Goal: Task Accomplishment & Management: Complete application form

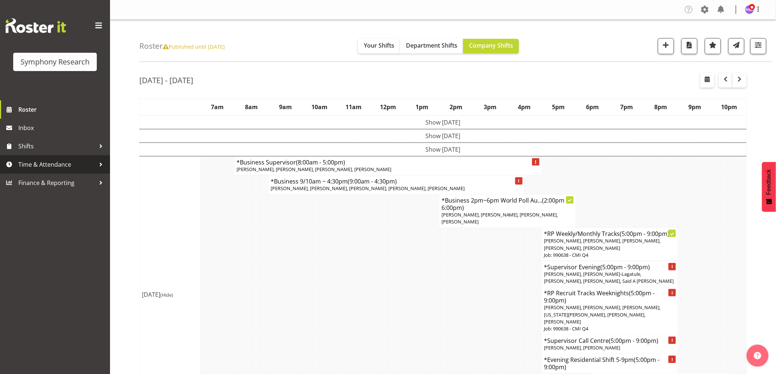
click at [31, 166] on span "Time & Attendance" at bounding box center [56, 164] width 77 height 11
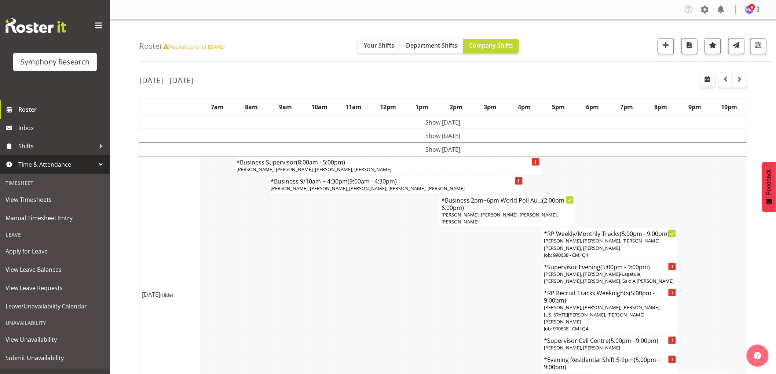
drag, startPoint x: 219, startPoint y: 49, endPoint x: 187, endPoint y: 43, distance: 32.1
click at [187, 43] on span "Published until Dec 8, 2024" at bounding box center [194, 46] width 62 height 7
click at [742, 82] on span "button" at bounding box center [739, 79] width 9 height 9
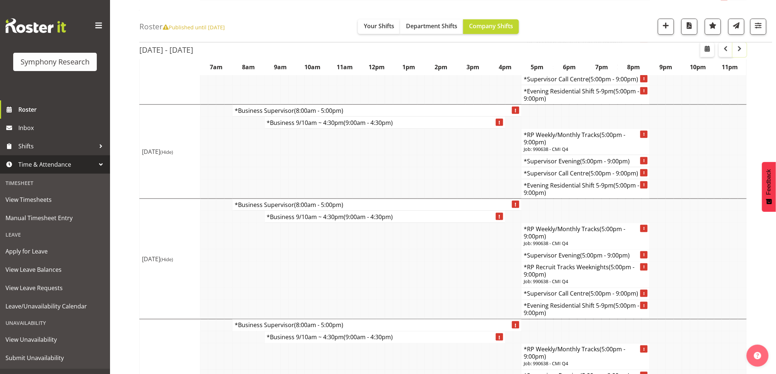
scroll to position [217, 0]
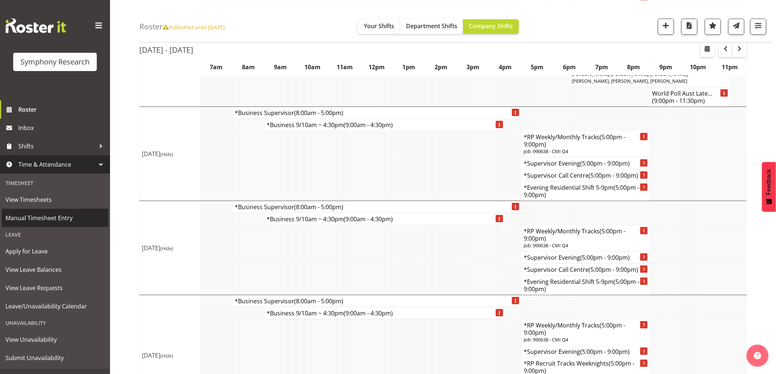
click at [56, 217] on span "Manual Timesheet Entry" at bounding box center [54, 218] width 99 height 11
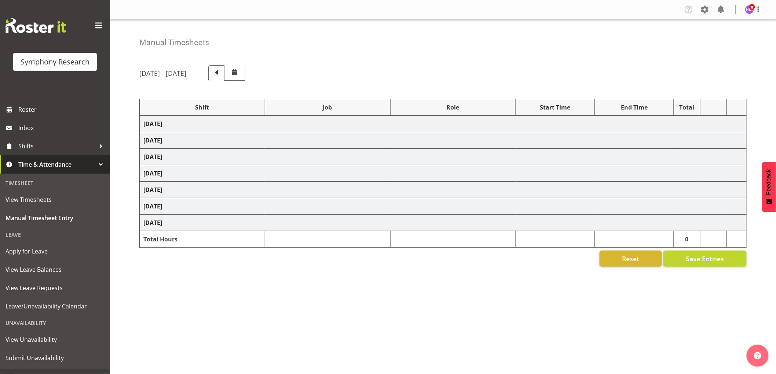
select select "1607"
select select "10732"
select select "1607"
select select "10732"
select select "1607"
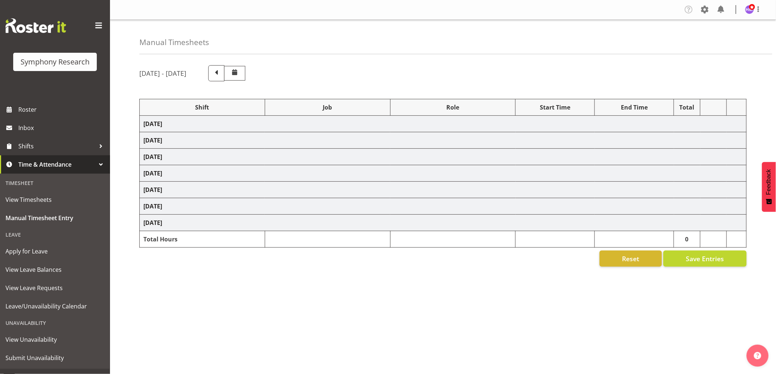
select select "10732"
select select "48116"
select select "10732"
select select "1607"
select select "10732"
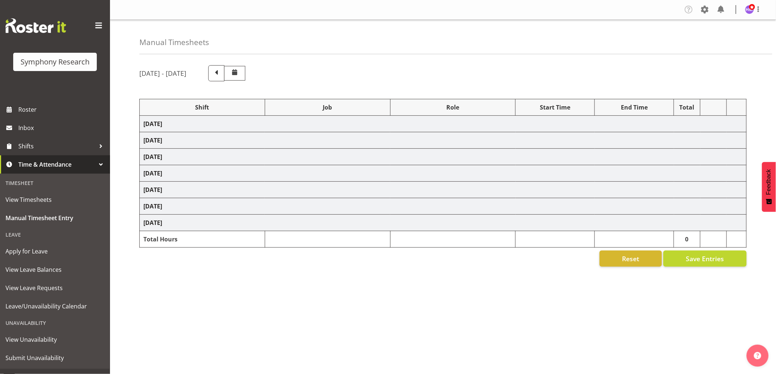
select select "1607"
select select "10732"
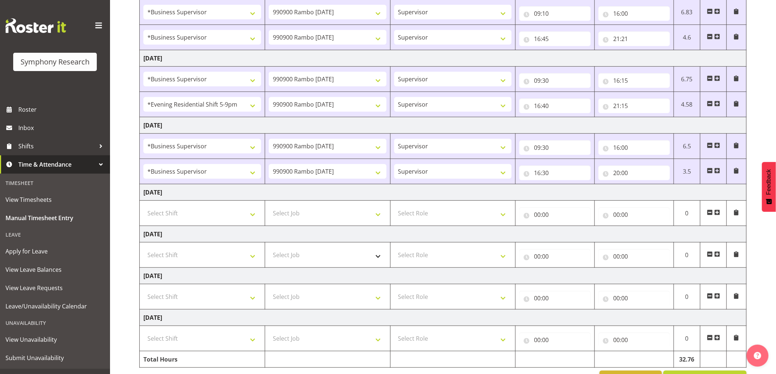
scroll to position [158, 0]
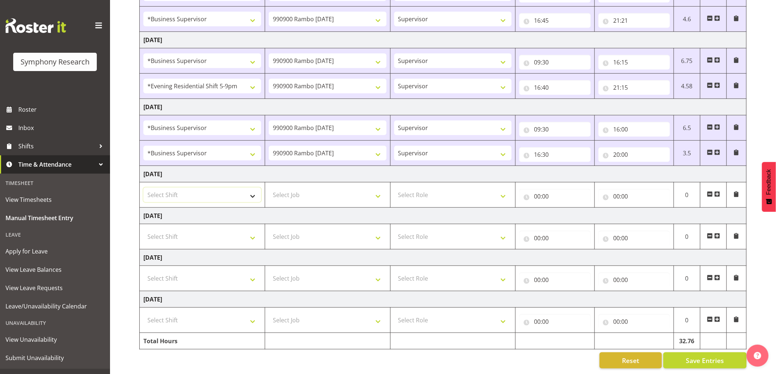
click at [169, 191] on select "Select Shift !!Weekend Residential (Roster IT Shift Label) *Business 9/10am ~ 4…" at bounding box center [202, 195] width 118 height 15
select select "1607"
click at [143, 188] on select "Select Shift !!Weekend Residential (Roster IT Shift Label) *Business 9/10am ~ 4…" at bounding box center [202, 195] width 118 height 15
click at [307, 191] on select "Select Job 550060 IF Admin 553492 World Poll Aus Wave 2 Main 2025 553493 World …" at bounding box center [328, 195] width 118 height 15
select select "743"
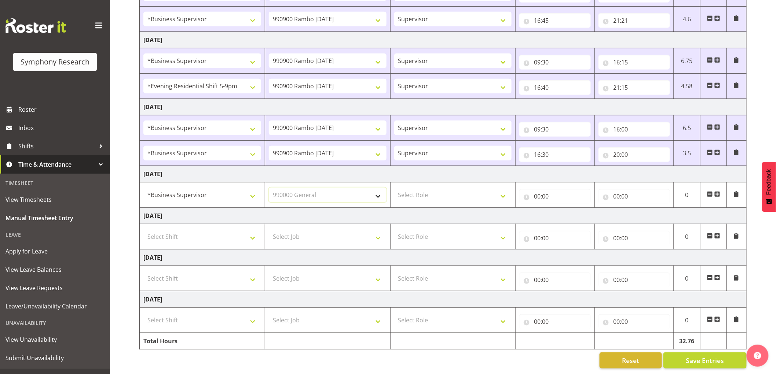
click at [269, 188] on select "Select Job 550060 IF Admin 553492 World Poll Aus Wave 2 Main 2025 553493 World …" at bounding box center [328, 195] width 118 height 15
click at [422, 188] on select "Select Role Supervisor Interviewing Briefing" at bounding box center [453, 195] width 118 height 15
select select "45"
click at [394, 188] on select "Select Role Supervisor Interviewing Briefing" at bounding box center [453, 195] width 118 height 15
click at [544, 192] on input "00:00" at bounding box center [554, 196] width 71 height 15
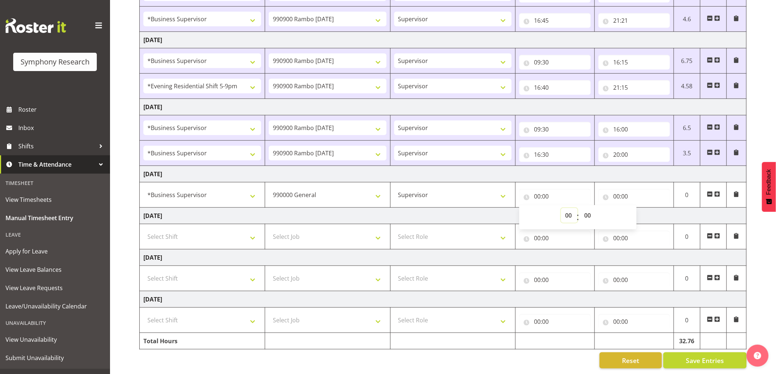
click at [562, 208] on select "00 01 02 03 04 05 06 07 08 09 10 11 12 13 14 15 16 17 18 19 20 21 22 23" at bounding box center [569, 215] width 16 height 15
select select "8"
click at [561, 208] on select "00 01 02 03 04 05 06 07 08 09 10 11 12 13 14 15 16 17 18 19 20 21 22 23" at bounding box center [569, 215] width 16 height 15
type input "08:00"
click at [616, 194] on input "00:00" at bounding box center [633, 196] width 71 height 15
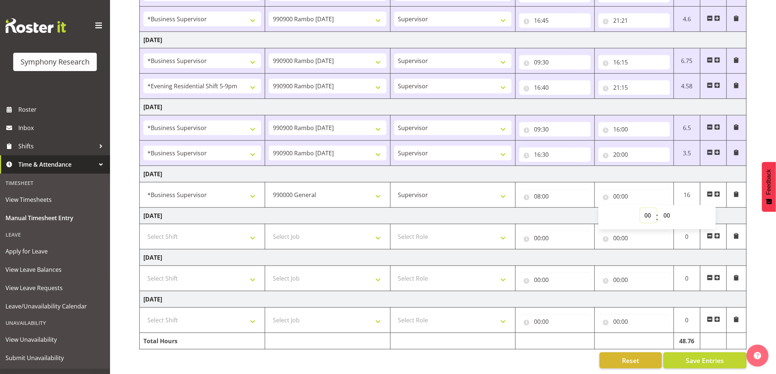
click at [655, 210] on select "00 01 02 03 04 05 06 07 08 09 10 11 12 13 14 15 16 17 18 19 20 21 22 23" at bounding box center [648, 215] width 16 height 15
select select "9"
click at [640, 208] on select "00 01 02 03 04 05 06 07 08 09 10 11 12 13 14 15 16 17 18 19 20 21 22 23" at bounding box center [648, 215] width 16 height 15
type input "09:00"
click at [719, 191] on span at bounding box center [717, 194] width 6 height 6
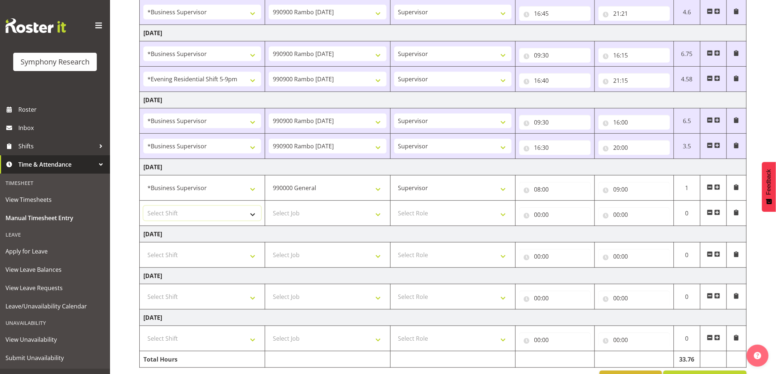
click at [202, 214] on select "Select Shift !!Weekend Residential (Roster IT Shift Label) *Business 9/10am ~ 4…" at bounding box center [202, 213] width 118 height 15
select select "1607"
click at [143, 206] on select "Select Shift !!Weekend Residential (Roster IT Shift Label) *Business 9/10am ~ 4…" at bounding box center [202, 213] width 118 height 15
click at [314, 211] on select "Select Job 550060 IF Admin 553492 World Poll Aus Wave 2 Main 2025 553493 World …" at bounding box center [328, 213] width 118 height 15
click at [297, 213] on select "Select Job 550060 IF Admin 553492 World Poll Aus Wave 2 Main 2025 553493 World …" at bounding box center [328, 213] width 118 height 15
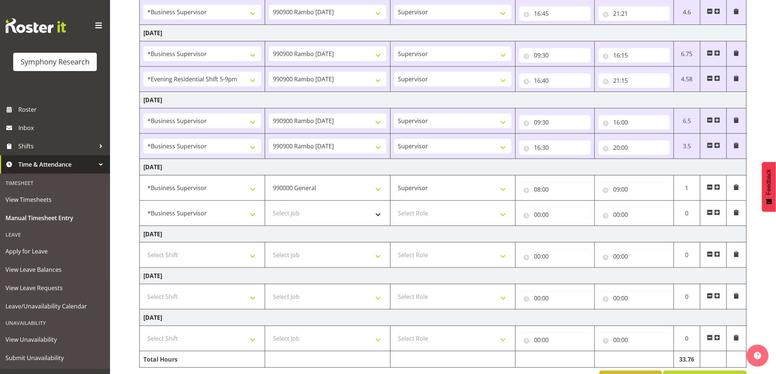
drag, startPoint x: 387, startPoint y: 230, endPoint x: 364, endPoint y: 216, distance: 26.7
click at [381, 225] on tbody "[DATE] !!Weekend Residential (Roster IT Shift Label) *Business 9/10am ~ 4:30pm …" at bounding box center [443, 163] width 607 height 410
click at [346, 209] on select "Select Job 550060 IF Admin 553492 World Poll Aus Wave 2 Main 2025 553493 World …" at bounding box center [328, 213] width 118 height 15
select select "10499"
click at [269, 206] on select "Select Job 550060 IF Admin 553492 World Poll Aus Wave 2 Main 2025 553493 World …" at bounding box center [328, 213] width 118 height 15
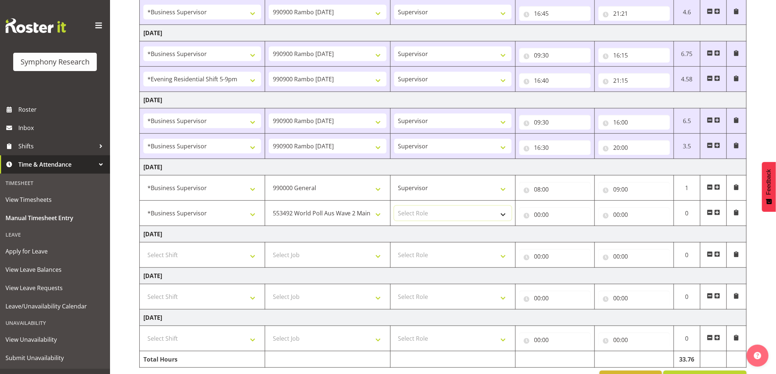
drag, startPoint x: 427, startPoint y: 214, endPoint x: 431, endPoint y: 219, distance: 6.8
click at [427, 214] on select "Select Role Supervisor Interviewing Briefing" at bounding box center [453, 213] width 118 height 15
select select "45"
click at [394, 206] on select "Select Role Supervisor Interviewing Briefing" at bounding box center [453, 213] width 118 height 15
click at [538, 214] on input "00:00" at bounding box center [554, 215] width 71 height 15
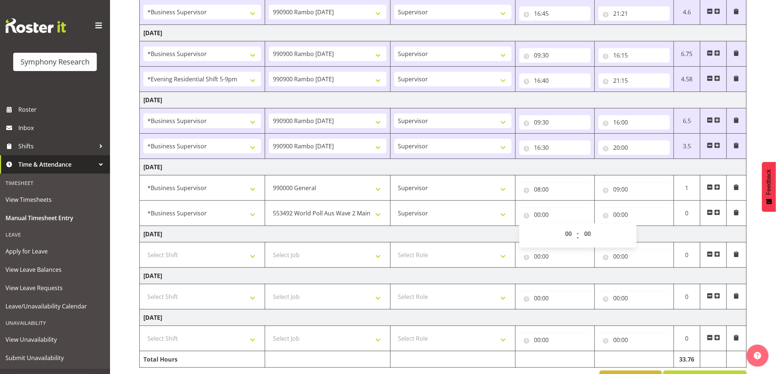
click at [560, 234] on div "00 01 02 03 04 05 06 07 08 09 10 11 12 13 14 15 16 17 18 19 20 21 22 23" at bounding box center [568, 236] width 16 height 18
click at [566, 237] on select "00 01 02 03 04 05 06 07 08 09 10 11 12 13 14 15 16 17 18 19 20 21 22 23" at bounding box center [569, 234] width 16 height 15
select select "9"
click at [561, 227] on select "00 01 02 03 04 05 06 07 08 09 10 11 12 13 14 15 16 17 18 19 20 21 22 23" at bounding box center [569, 234] width 16 height 15
type input "09:00"
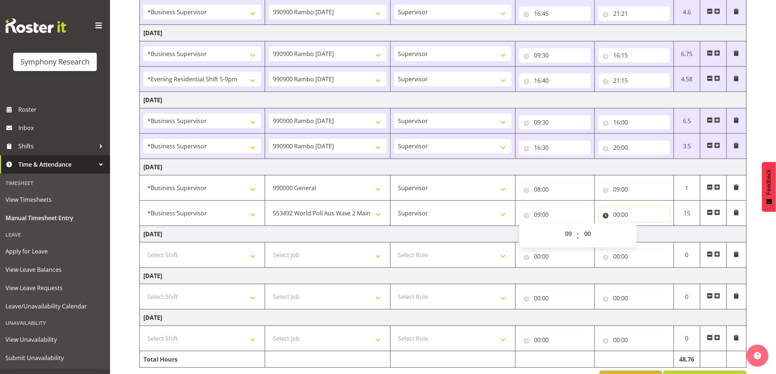
click at [622, 218] on input "00:00" at bounding box center [633, 215] width 71 height 15
click at [651, 239] on select "00 01 02 03 04 05 06 07 08 09 10 11 12 13 14 15 16 17 18 19 20 21 22 23" at bounding box center [648, 234] width 16 height 15
select select "9"
click at [640, 227] on select "00 01 02 03 04 05 06 07 08 09 10 11 12 13 14 15 16 17 18 19 20 21 22 23" at bounding box center [648, 234] width 16 height 15
type input "09:00"
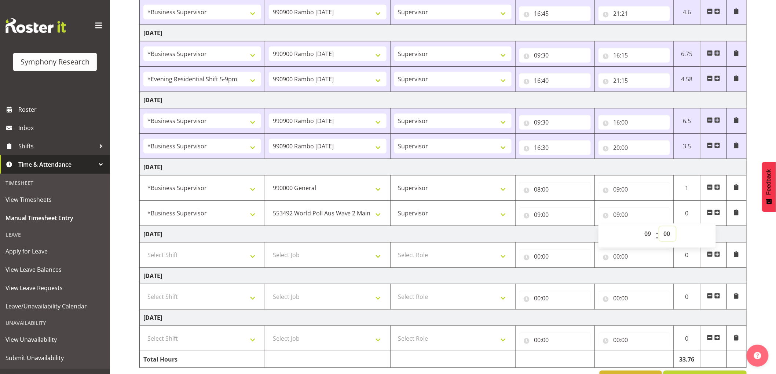
click at [664, 229] on select "00 01 02 03 04 05 06 07 08 09 10 11 12 13 14 15 16 17 18 19 20 21 22 23 24 25 2…" at bounding box center [667, 234] width 16 height 15
select select "30"
click at [659, 227] on select "00 01 02 03 04 05 06 07 08 09 10 11 12 13 14 15 16 17 18 19 20 21 22 23 24 25 2…" at bounding box center [667, 234] width 16 height 15
type input "09:30"
click at [719, 212] on span at bounding box center [717, 213] width 6 height 6
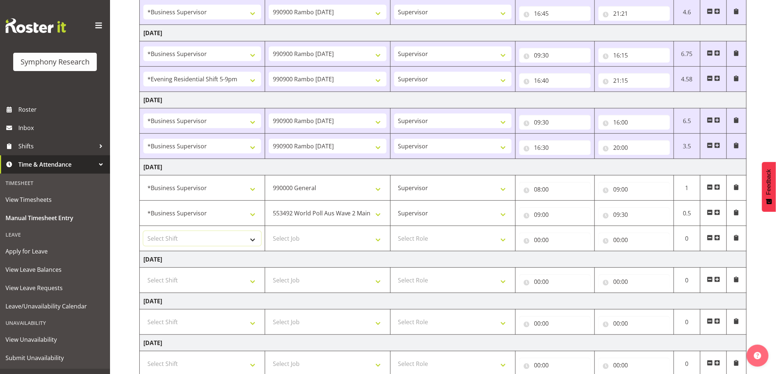
click at [189, 235] on select "Select Shift !!Weekend Residential (Roster IT Shift Label) *Business 9/10am ~ 4…" at bounding box center [202, 238] width 118 height 15
select select "1607"
click at [143, 232] on select "Select Shift !!Weekend Residential (Roster IT Shift Label) *Business 9/10am ~ 4…" at bounding box center [202, 238] width 118 height 15
click at [318, 238] on select "Select Job 550060 IF Admin 553492 World Poll Aus Wave 2 Main 2025 553493 World …" at bounding box center [328, 238] width 118 height 15
select select "10730"
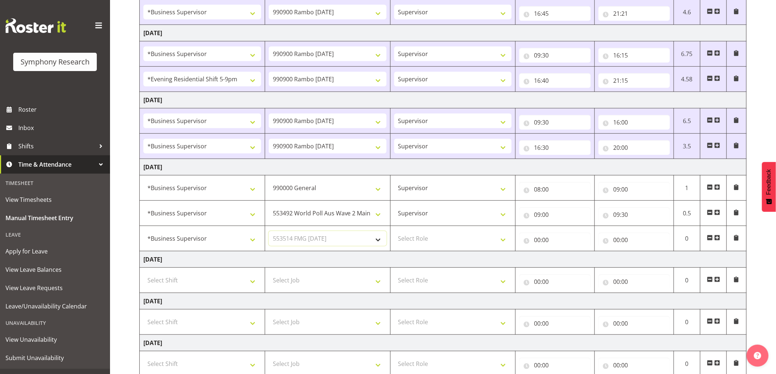
click at [269, 232] on select "Select Job 550060 IF Admin 553492 World Poll Aus Wave 2 Main 2025 553493 World …" at bounding box center [328, 238] width 118 height 15
click at [425, 242] on select "Select Role Supervisor Interviewing Briefing" at bounding box center [453, 238] width 118 height 15
select select "45"
click at [394, 232] on select "Select Role Supervisor Interviewing Briefing" at bounding box center [453, 238] width 118 height 15
click at [536, 239] on input "00:00" at bounding box center [554, 240] width 71 height 15
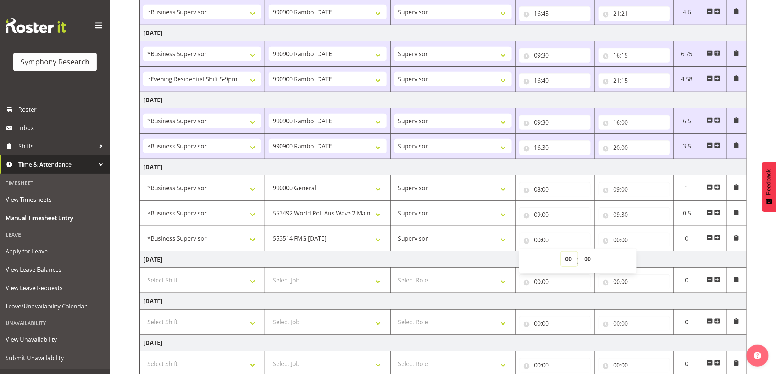
click at [562, 257] on select "00 01 02 03 04 05 06 07 08 09 10 11 12 13 14 15 16 17 18 19 20 21 22 23" at bounding box center [569, 259] width 16 height 15
select select "9"
click at [561, 252] on select "00 01 02 03 04 05 06 07 08 09 10 11 12 13 14 15 16 17 18 19 20 21 22 23" at bounding box center [569, 259] width 16 height 15
type input "09:00"
drag, startPoint x: 591, startPoint y: 261, endPoint x: 591, endPoint y: 255, distance: 6.2
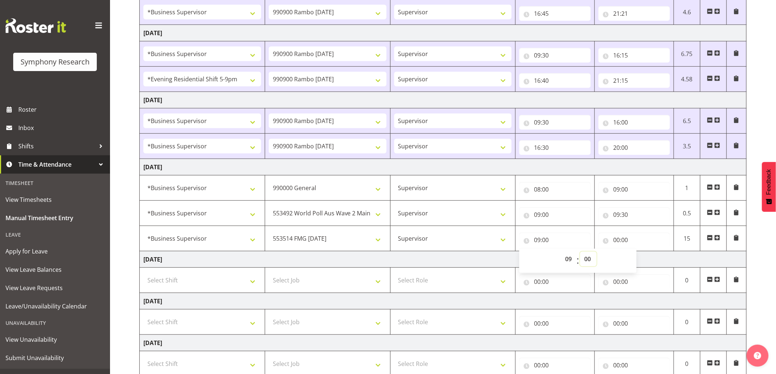
click at [591, 261] on select "00 01 02 03 04 05 06 07 08 09 10 11 12 13 14 15 16 17 18 19 20 21 22 23 24 25 2…" at bounding box center [588, 259] width 16 height 15
select select "30"
click at [580, 252] on select "00 01 02 03 04 05 06 07 08 09 10 11 12 13 14 15 16 17 18 19 20 21 22 23 24 25 2…" at bounding box center [588, 259] width 16 height 15
type input "09:30"
drag, startPoint x: 614, startPoint y: 238, endPoint x: 641, endPoint y: 258, distance: 34.0
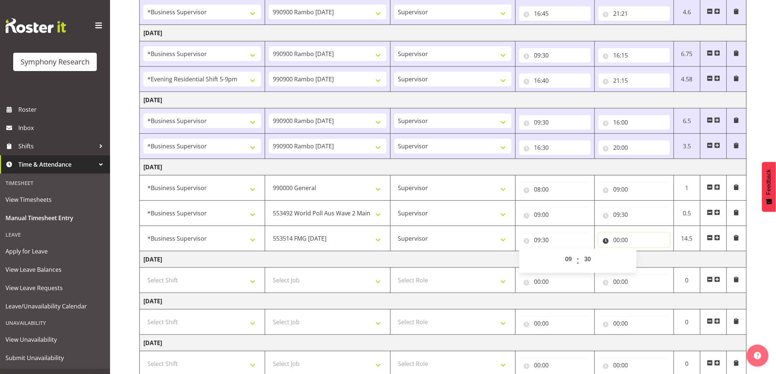
click at [614, 238] on input "00:00" at bounding box center [633, 240] width 71 height 15
click at [643, 265] on select "00 01 02 03 04 05 06 07 08 09 10 11 12 13 14 15 16 17 18 19 20 21 22 23" at bounding box center [648, 259] width 16 height 15
select select "10"
click at [640, 252] on select "00 01 02 03 04 05 06 07 08 09 10 11 12 13 14 15 16 17 18 19 20 21 22 23" at bounding box center [648, 259] width 16 height 15
type input "10:00"
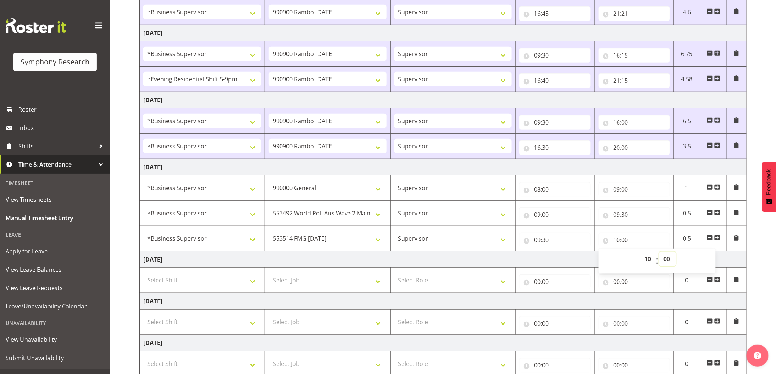
drag, startPoint x: 669, startPoint y: 255, endPoint x: 671, endPoint y: 264, distance: 9.4
click at [669, 255] on select "00 01 02 03 04 05 06 07 08 09 10 11 12 13 14 15 16 17 18 19 20 21 22 23 24 25 2…" at bounding box center [667, 259] width 16 height 15
select select "30"
click at [659, 252] on select "00 01 02 03 04 05 06 07 08 09 10 11 12 13 14 15 16 17 18 19 20 21 22 23 24 25 2…" at bounding box center [667, 259] width 16 height 15
type input "10:30"
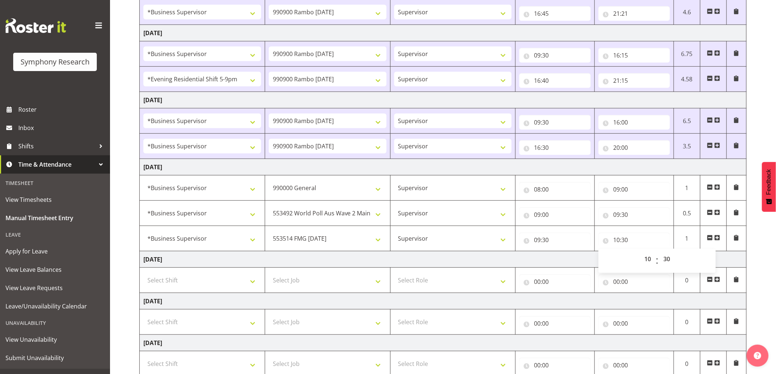
click at [717, 240] on span at bounding box center [717, 238] width 6 height 6
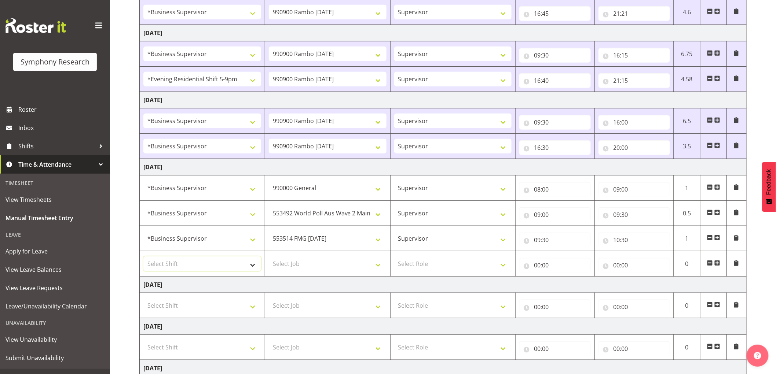
click at [201, 261] on select "Select Shift !!Weekend Residential (Roster IT Shift Label) *Business 9/10am ~ 4…" at bounding box center [202, 264] width 118 height 15
select select "1607"
click at [143, 257] on select "Select Shift !!Weekend Residential (Roster IT Shift Label) *Business 9/10am ~ 4…" at bounding box center [202, 264] width 118 height 15
click at [340, 264] on select "Select Job 550060 IF Admin 553492 World Poll Aus Wave 2 Main 2025 553493 World …" at bounding box center [328, 264] width 118 height 15
select select "10575"
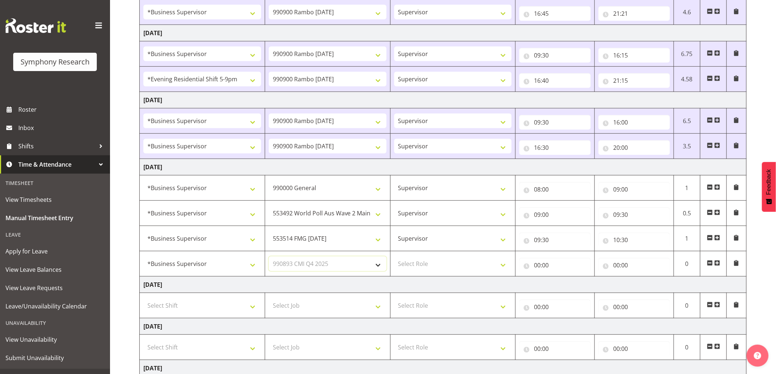
click at [269, 257] on select "Select Job 550060 IF Admin 553492 World Poll Aus Wave 2 Main 2025 553493 World …" at bounding box center [328, 264] width 118 height 15
drag, startPoint x: 415, startPoint y: 263, endPoint x: 417, endPoint y: 270, distance: 7.6
click at [415, 263] on select "Select Role Supervisor Interviewing Briefing" at bounding box center [453, 264] width 118 height 15
click at [394, 257] on select "Select Role Supervisor Interviewing Briefing" at bounding box center [453, 264] width 118 height 15
click at [525, 268] on input "00:00" at bounding box center [554, 265] width 71 height 15
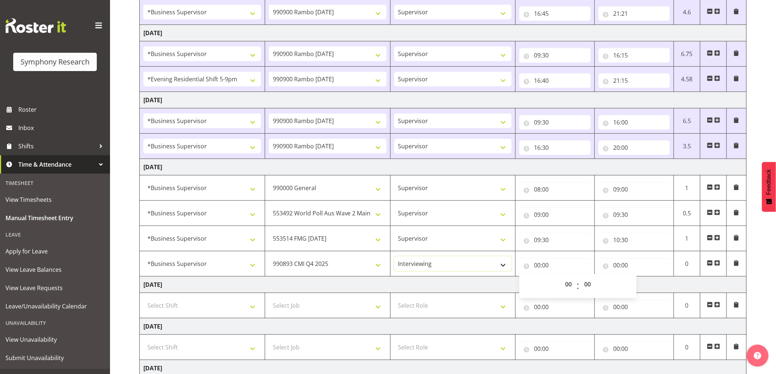
click at [460, 268] on select "Supervisor Interviewing Briefing" at bounding box center [453, 264] width 118 height 15
select select "45"
click at [394, 257] on select "Supervisor Interviewing Briefing" at bounding box center [453, 264] width 118 height 15
click at [533, 265] on input "00:00" at bounding box center [554, 265] width 71 height 15
click at [573, 287] on select "00 01 02 03 04 05 06 07 08 09 10 11 12 13 14 15 16 17 18 19 20 21 22 23" at bounding box center [569, 284] width 16 height 15
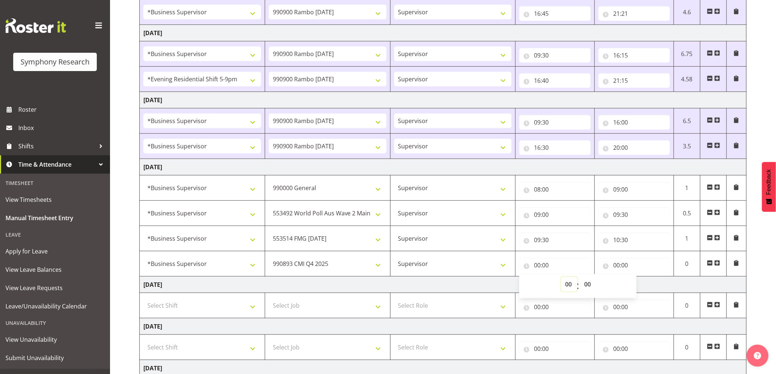
select select "11"
click at [561, 278] on select "00 01 02 03 04 05 06 07 08 09 10 11 12 13 14 15 16 17 18 19 20 21 22 23" at bounding box center [569, 284] width 16 height 15
type input "11:00"
click at [623, 261] on input "00:00" at bounding box center [633, 265] width 71 height 15
click at [657, 286] on span ":" at bounding box center [657, 286] width 3 height 18
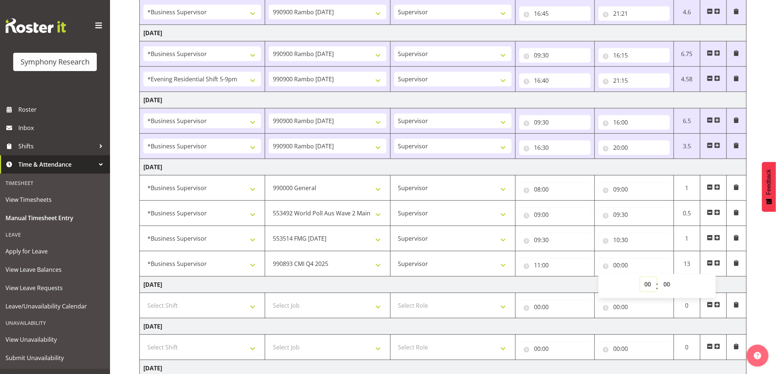
click at [645, 287] on select "00 01 02 03 04 05 06 07 08 09 10 11 12 13 14 15 16 17 18 19 20 21 22 23" at bounding box center [648, 284] width 16 height 15
select select "11"
click at [640, 278] on select "00 01 02 03 04 05 06 07 08 09 10 11 12 13 14 15 16 17 18 19 20 21 22 23" at bounding box center [648, 284] width 16 height 15
type input "11:00"
click at [660, 282] on select "00 01 02 03 04 05 06 07 08 09 10 11 12 13 14 15 16 17 18 19 20 21 22 23 24 25 2…" at bounding box center [667, 284] width 16 height 15
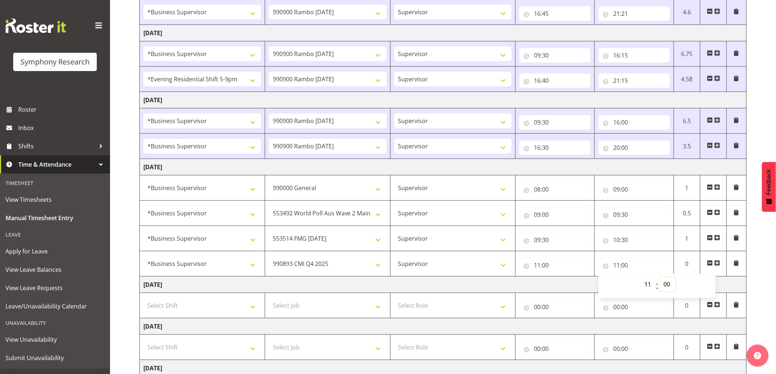
select select "30"
click at [659, 278] on select "00 01 02 03 04 05 06 07 08 09 10 11 12 13 14 15 16 17 18 19 20 21 22 23 24 25 2…" at bounding box center [667, 284] width 16 height 15
type input "11:30"
click at [717, 263] on span at bounding box center [717, 263] width 6 height 6
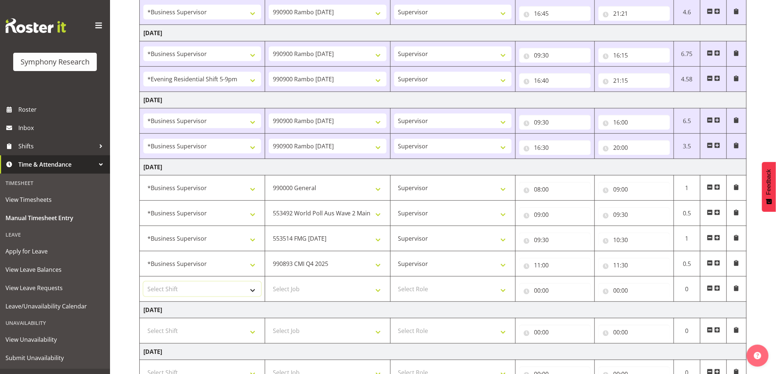
click at [175, 284] on select "Select Shift !!Weekend Residential (Roster IT Shift Label) *Business 9/10am ~ 4…" at bounding box center [202, 289] width 118 height 15
select select "1607"
click at [143, 283] on select "Select Shift !!Weekend Residential (Roster IT Shift Label) *Business 9/10am ~ 4…" at bounding box center [202, 289] width 118 height 15
click at [324, 292] on select "Select Job 550060 IF Admin 553492 World Poll Aus Wave 2 Main 2025 553493 World …" at bounding box center [328, 289] width 118 height 15
select select "10731"
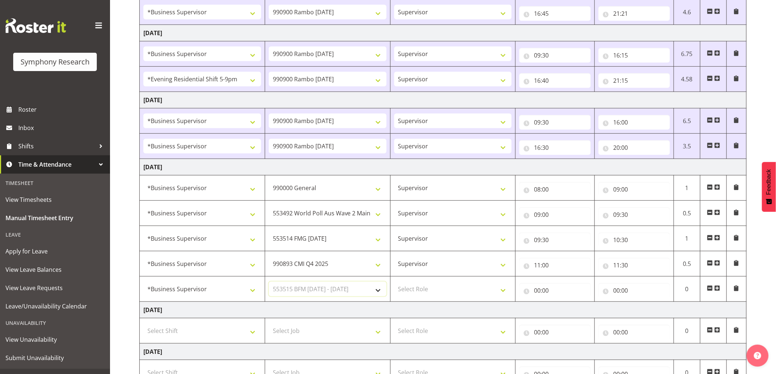
click at [269, 283] on select "Select Job 550060 IF Admin 553492 World Poll Aus Wave 2 Main 2025 553493 World …" at bounding box center [328, 289] width 118 height 15
drag, startPoint x: 443, startPoint y: 290, endPoint x: 436, endPoint y: 297, distance: 9.6
click at [443, 290] on select "Select Role Supervisor Interviewing Briefing" at bounding box center [453, 289] width 118 height 15
select select "45"
click at [394, 283] on select "Select Role Supervisor Interviewing Briefing" at bounding box center [453, 289] width 118 height 15
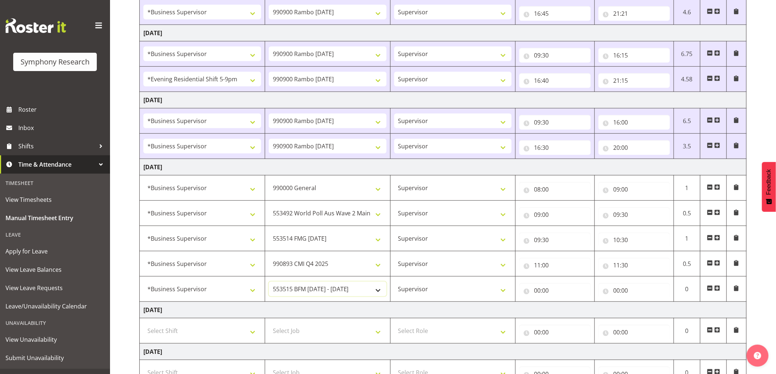
click at [336, 290] on select "550060 IF Admin 553492 World Poll Aus Wave 2 Main 2025 553493 World Poll NZ Wav…" at bounding box center [328, 289] width 118 height 15
select select "9426"
click at [269, 283] on select "550060 IF Admin 553492 World Poll Aus Wave 2 Main 2025 553493 World Poll NZ Wav…" at bounding box center [328, 289] width 118 height 15
click at [541, 290] on input "00:00" at bounding box center [554, 290] width 71 height 15
click at [569, 305] on select "00 01 02 03 04 05 06 07 08 09 10 11 12 13 14 15 16 17 18 19 20 21 22 23" at bounding box center [569, 309] width 16 height 15
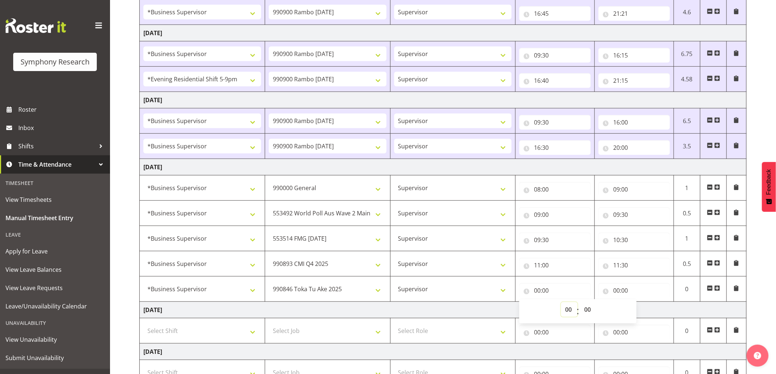
select select "11"
click at [561, 303] on select "00 01 02 03 04 05 06 07 08 09 10 11 12 13 14 15 16 17 18 19 20 21 22 23" at bounding box center [569, 309] width 16 height 15
type input "11:00"
drag, startPoint x: 591, startPoint y: 309, endPoint x: 609, endPoint y: 316, distance: 19.0
click at [593, 307] on select "00 01 02 03 04 05 06 07 08 09 10 11 12 13 14 15 16 17 18 19 20 21 22 23 24 25 2…" at bounding box center [588, 309] width 16 height 15
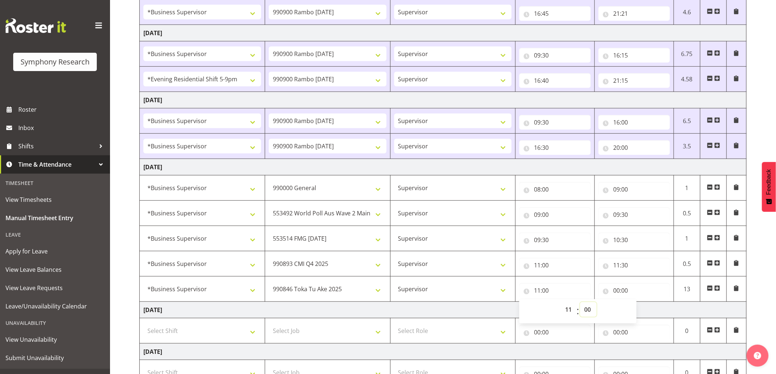
select select "30"
click at [580, 303] on select "00 01 02 03 04 05 06 07 08 09 10 11 12 13 14 15 16 17 18 19 20 21 22 23 24 25 2…" at bounding box center [588, 309] width 16 height 15
type input "11:30"
click at [620, 295] on input "00:00" at bounding box center [633, 290] width 71 height 15
click at [650, 312] on select "00 01 02 03 04 05 06 07 08 09 10 11 12 13 14 15 16 17 18 19 20 21 22 23" at bounding box center [648, 309] width 16 height 15
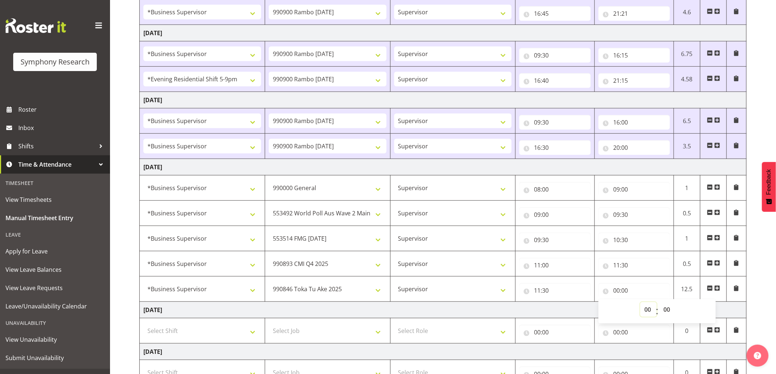
select select "11"
click at [640, 303] on select "00 01 02 03 04 05 06 07 08 09 10 11 12 13 14 15 16 17 18 19 20 21 22 23" at bounding box center [648, 309] width 16 height 15
type input "11:00"
click at [669, 307] on select "00 01 02 03 04 05 06 07 08 09 10 11 12 13 14 15 16 17 18 19 20 21 22 23 24 25 2…" at bounding box center [667, 309] width 16 height 15
select select "35"
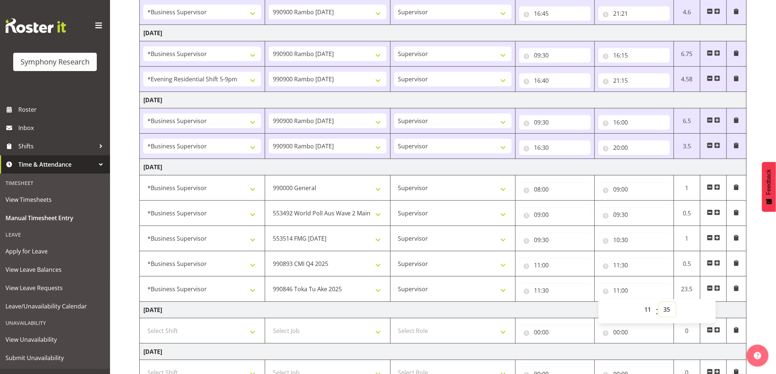
click at [659, 303] on select "00 01 02 03 04 05 06 07 08 09 10 11 12 13 14 15 16 17 18 19 20 21 22 23 24 25 2…" at bounding box center [667, 309] width 16 height 15
type input "11:35"
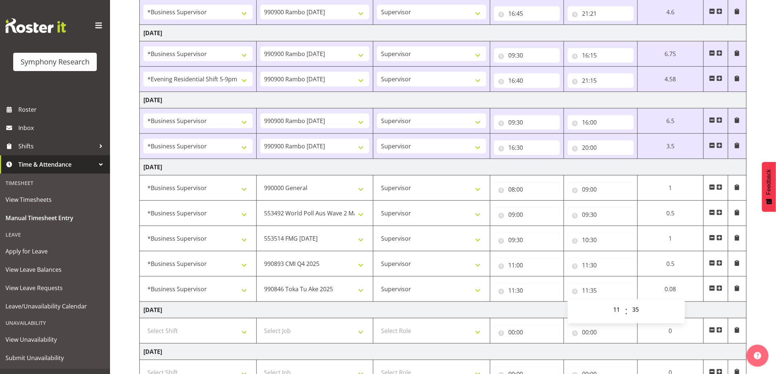
click at [719, 287] on span at bounding box center [719, 289] width 6 height 6
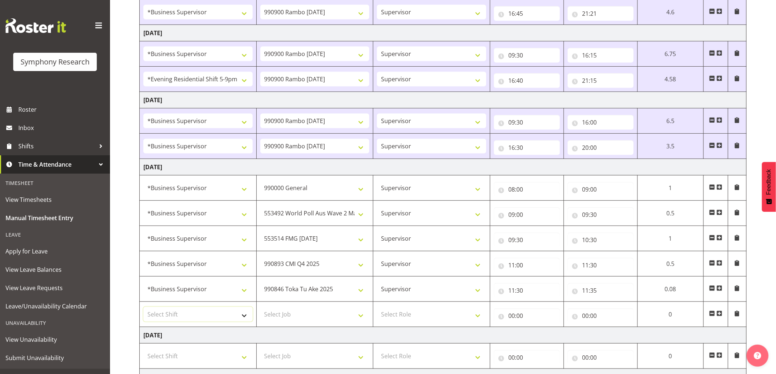
click at [196, 317] on select "Select Shift !!Weekend Residential (Roster IT Shift Label) *Business 9/10am ~ 4…" at bounding box center [197, 314] width 109 height 15
select select "1607"
click at [143, 308] on select "Select Shift !!Weekend Residential (Roster IT Shift Label) *Business 9/10am ~ 4…" at bounding box center [197, 314] width 109 height 15
click at [306, 324] on td "Select Job 550060 IF Admin 553492 World Poll Aus Wave 2 Main 2025 553493 World …" at bounding box center [314, 314] width 117 height 25
click at [306, 315] on select "Select Job 550060 IF Admin 553492 World Poll Aus Wave 2 Main 2025 553493 World …" at bounding box center [314, 314] width 109 height 15
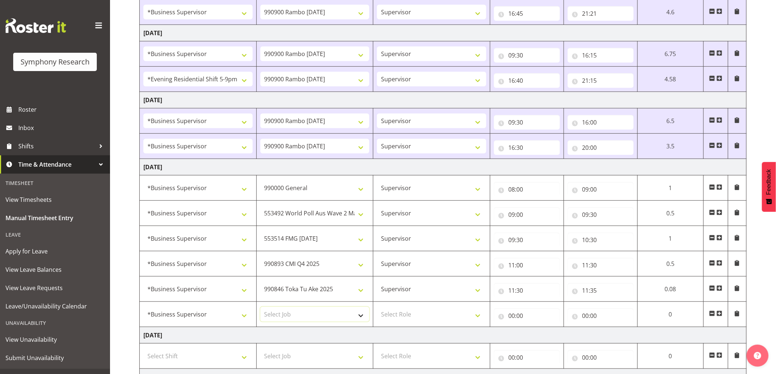
select select "10731"
click at [260, 308] on select "Select Job 550060 IF Admin 553492 World Poll Aus Wave 2 Main 2025 553493 World …" at bounding box center [314, 314] width 109 height 15
click at [421, 306] on td "Select Role Supervisor Interviewing Briefing" at bounding box center [431, 314] width 117 height 25
drag, startPoint x: 421, startPoint y: 313, endPoint x: 421, endPoint y: 322, distance: 8.4
click at [421, 315] on select "Select Role Supervisor Interviewing Briefing" at bounding box center [431, 314] width 109 height 15
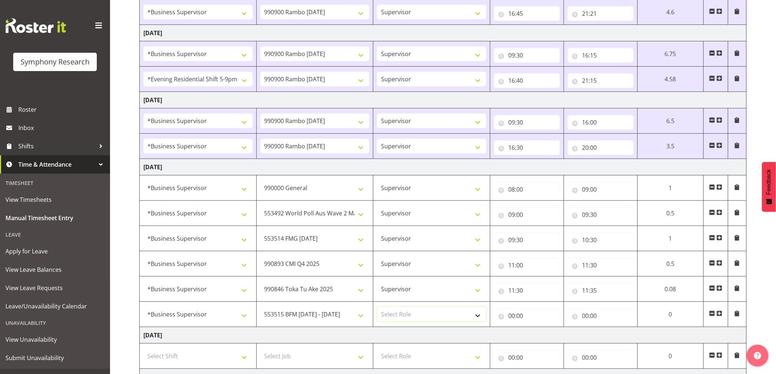
select select "45"
click at [377, 308] on select "Select Role Supervisor Interviewing Briefing" at bounding box center [431, 314] width 109 height 15
click at [521, 319] on input "00:00" at bounding box center [527, 316] width 66 height 15
click at [541, 344] on span "00 01 02 03 04 05 06 07 08 09 10 11 12 13 14 15 16 17 18 19 20 21 22 23" at bounding box center [544, 337] width 16 height 18
click at [543, 335] on select "00 01 02 03 04 05 06 07 08 09 10 11 12 13 14 15 16 17 18 19 20 21 22 23" at bounding box center [544, 335] width 16 height 15
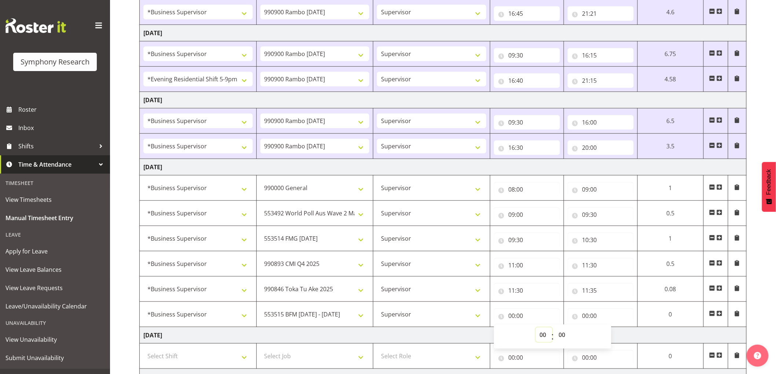
select select "11"
click at [536, 329] on select "00 01 02 03 04 05 06 07 08 09 10 11 12 13 14 15 16 17 18 19 20 21 22 23" at bounding box center [544, 335] width 16 height 15
type input "11:00"
click at [565, 332] on select "00 01 02 03 04 05 06 07 08 09 10 11 12 13 14 15 16 17 18 19 20 21 22 23 24 25 2…" at bounding box center [563, 335] width 16 height 15
select select "35"
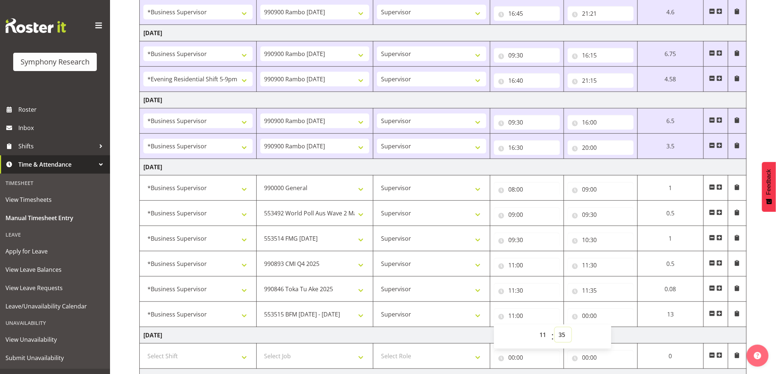
click at [571, 329] on select "00 01 02 03 04 05 06 07 08 09 10 11 12 13 14 15 16 17 18 19 20 21 22 23 24 25 2…" at bounding box center [563, 335] width 16 height 15
type input "11:35"
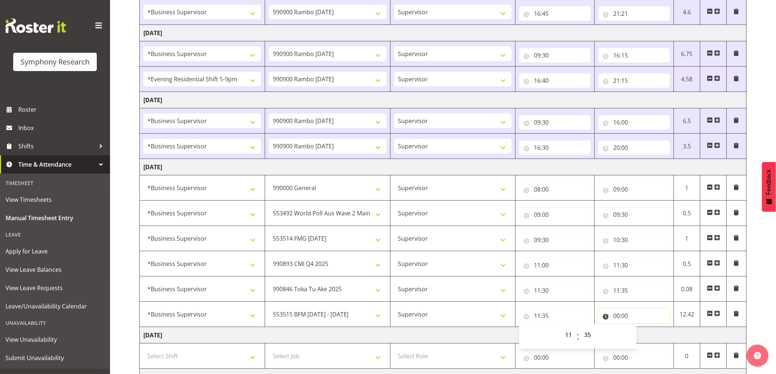
click at [620, 315] on input "00:00" at bounding box center [633, 316] width 71 height 15
click at [649, 335] on select "00 01 02 03 04 05 06 07 08 09 10 11 12 13 14 15 16 17 18 19 20 21 22 23" at bounding box center [648, 335] width 16 height 15
click at [620, 316] on input "00:00" at bounding box center [633, 316] width 71 height 15
click at [615, 319] on input "00:00" at bounding box center [633, 316] width 71 height 15
click at [645, 334] on select "00 01 02 03 04 05 06 07 08 09 10 11 12 13 14 15 16 17 18 19 20 21 22 23" at bounding box center [648, 335] width 16 height 15
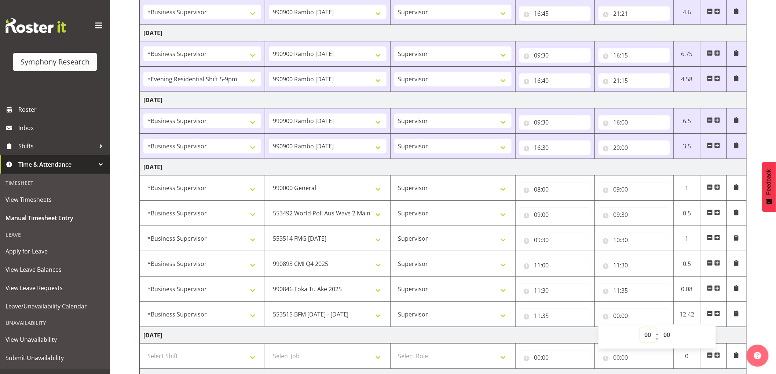
select select "17"
click at [640, 329] on select "00 01 02 03 04 05 06 07 08 09 10 11 12 13 14 15 16 17 18 19 20 21 22 23" at bounding box center [648, 335] width 16 height 15
type input "17:00"
click at [675, 338] on select "00 01 02 03 04 05 06 07 08 09 10 11 12 13 14 15 16 17 18 19 20 21 22 23 24 25 2…" at bounding box center [667, 335] width 16 height 15
select select "30"
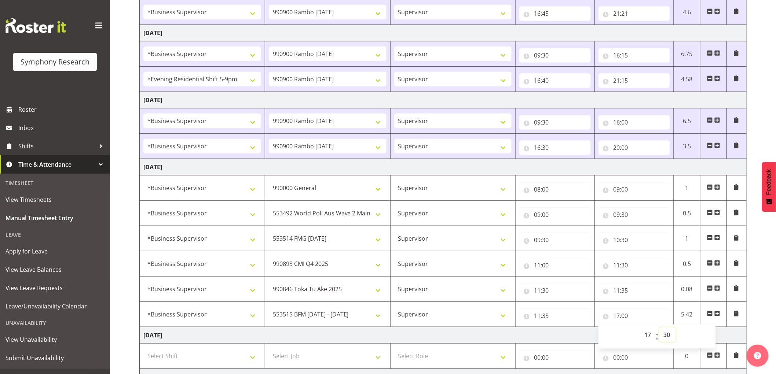
click at [659, 329] on select "00 01 02 03 04 05 06 07 08 09 10 11 12 13 14 15 16 17 18 19 20 21 22 23 24 25 2…" at bounding box center [667, 335] width 16 height 15
type input "17:30"
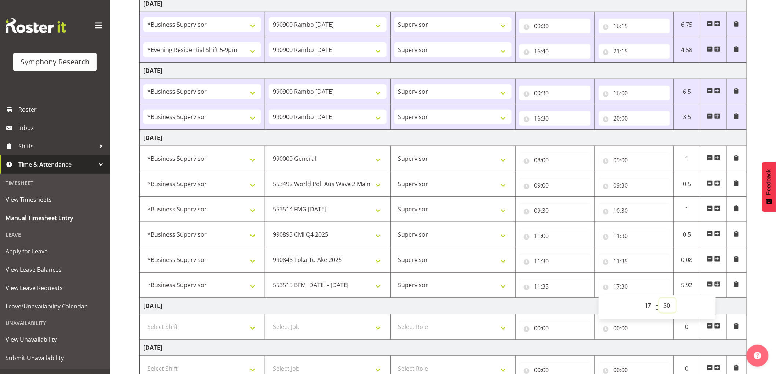
scroll to position [285, 0]
